Goal: Navigation & Orientation: Find specific page/section

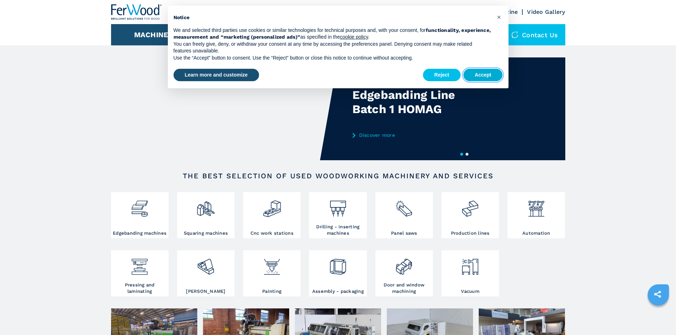
click at [482, 76] on button "Accept" at bounding box center [482, 75] width 39 height 13
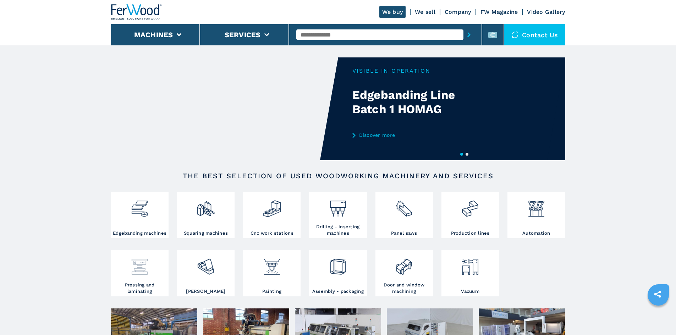
click at [139, 270] on img at bounding box center [139, 264] width 19 height 24
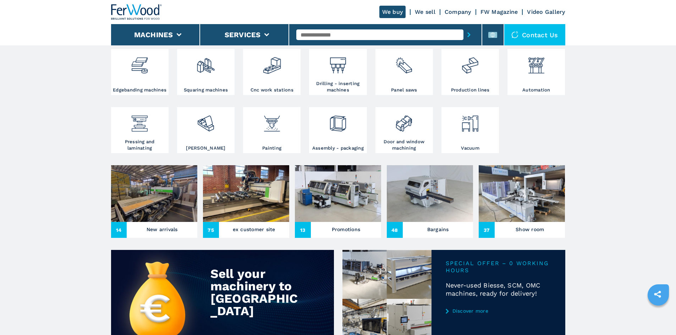
scroll to position [213, 0]
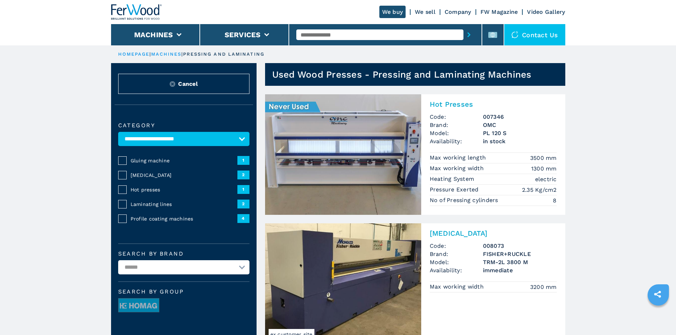
click at [152, 163] on span "Gluing machine" at bounding box center [184, 160] width 107 height 7
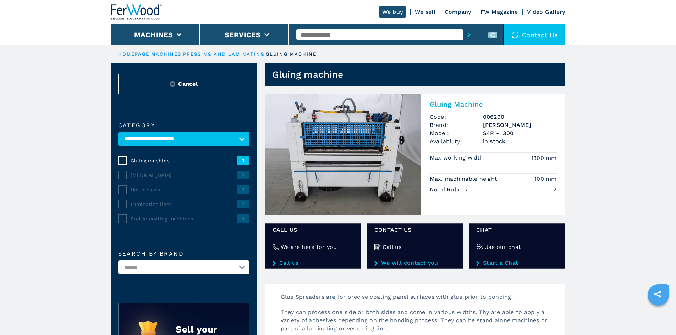
click at [145, 15] on img at bounding box center [136, 12] width 51 height 16
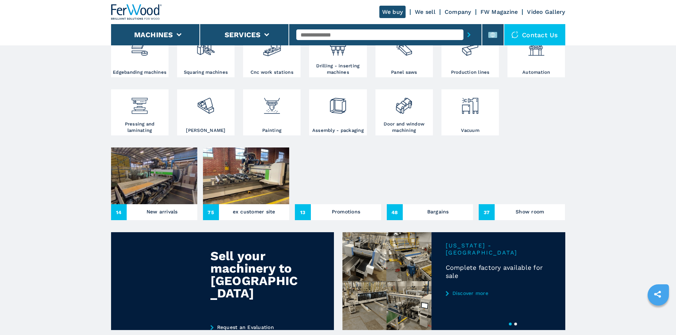
scroll to position [248, 0]
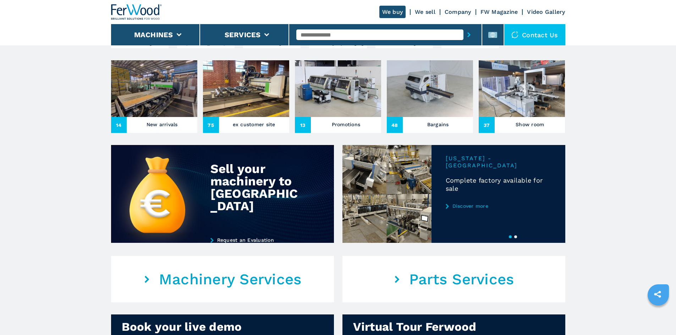
click at [169, 130] on h3 "New arrivals" at bounding box center [162, 125] width 31 height 10
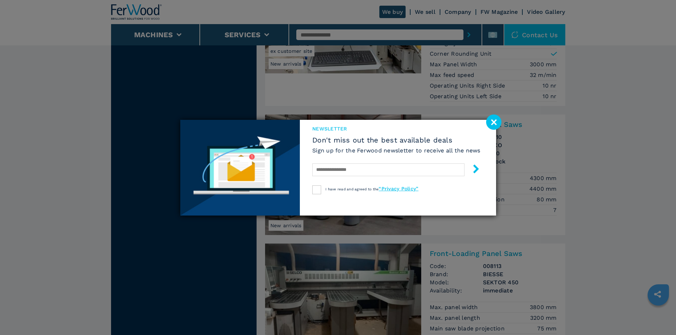
scroll to position [781, 0]
click at [496, 120] on image at bounding box center [493, 122] width 15 height 15
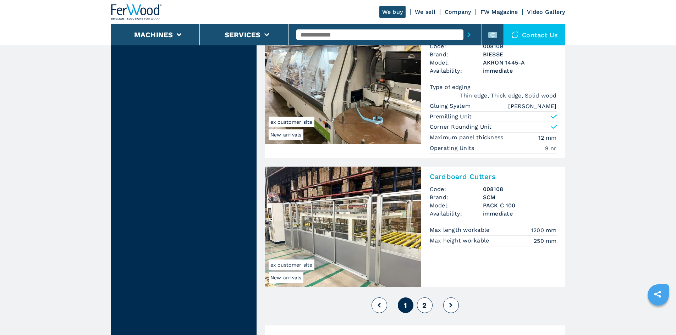
scroll to position [1597, 0]
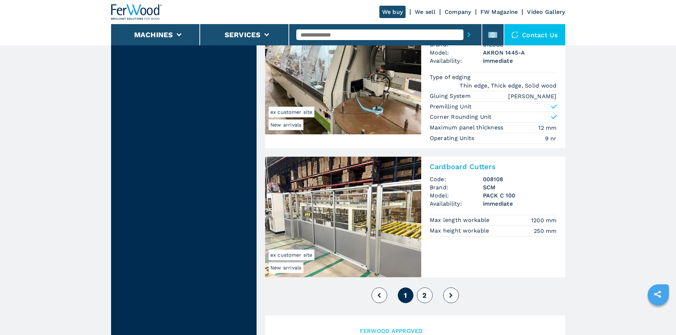
click at [453, 298] on button at bounding box center [451, 296] width 16 height 16
